Goal: Transaction & Acquisition: Obtain resource

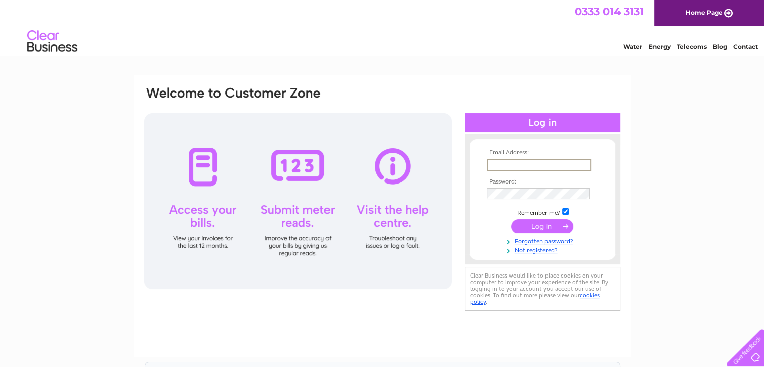
click at [495, 162] on input "text" at bounding box center [539, 165] width 105 height 12
type input "[PERSON_NAME][EMAIL_ADDRESS][PERSON_NAME][DOMAIN_NAME]"
click at [540, 226] on input "submit" at bounding box center [543, 226] width 62 height 14
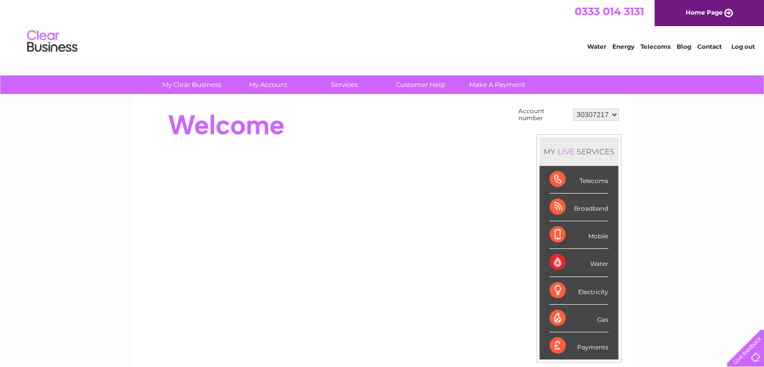
click at [614, 116] on select "30307217 30320948" at bounding box center [596, 115] width 46 height 12
click at [573, 109] on select "30307217 30320948" at bounding box center [596, 115] width 46 height 12
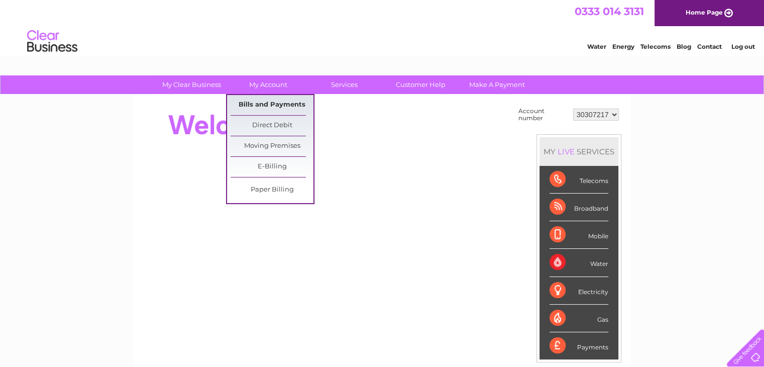
click at [263, 105] on link "Bills and Payments" at bounding box center [272, 105] width 83 height 20
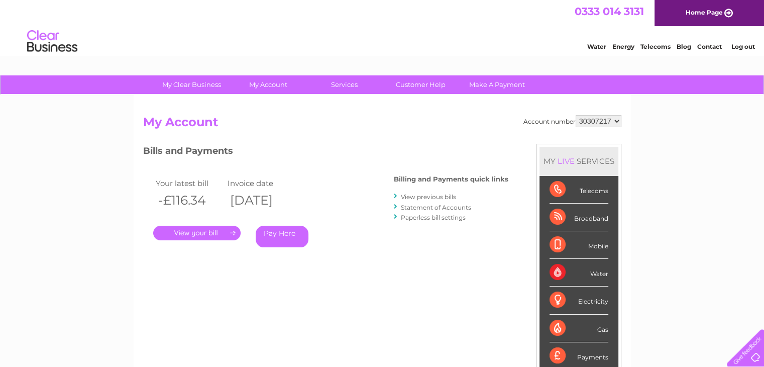
click at [210, 240] on link "." at bounding box center [196, 233] width 87 height 15
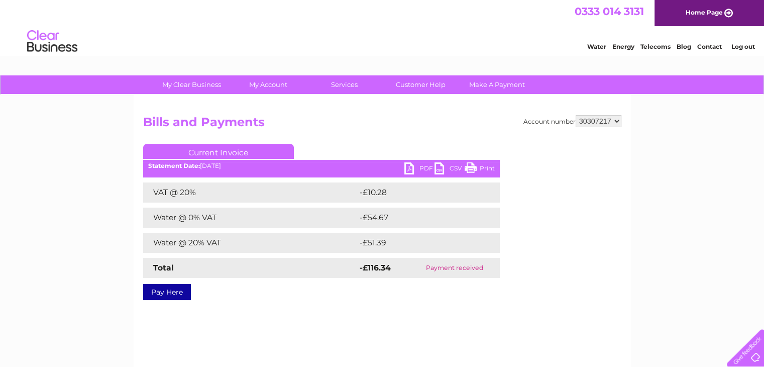
click at [411, 168] on link "PDF" at bounding box center [419, 169] width 30 height 15
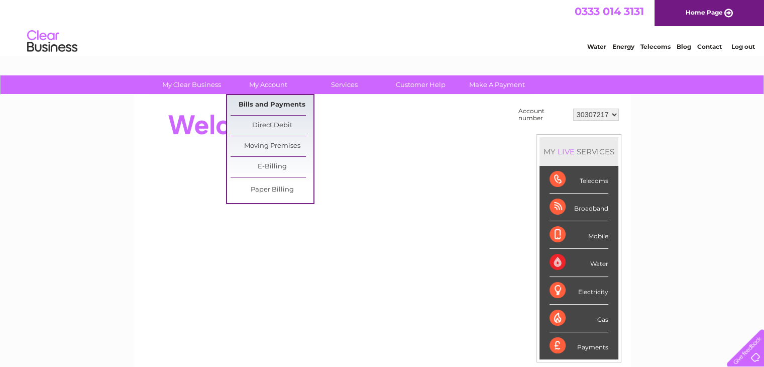
click at [261, 99] on link "Bills and Payments" at bounding box center [272, 105] width 83 height 20
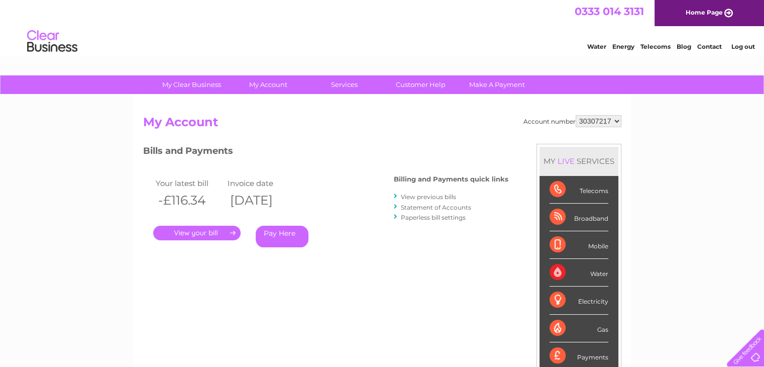
click at [617, 124] on select "30307217 30320948" at bounding box center [599, 121] width 46 height 12
select select "30320948"
click at [576, 115] on select "30307217 30320948" at bounding box center [599, 121] width 46 height 12
click at [173, 234] on link "." at bounding box center [196, 233] width 87 height 15
